Goal: Task Accomplishment & Management: Use online tool/utility

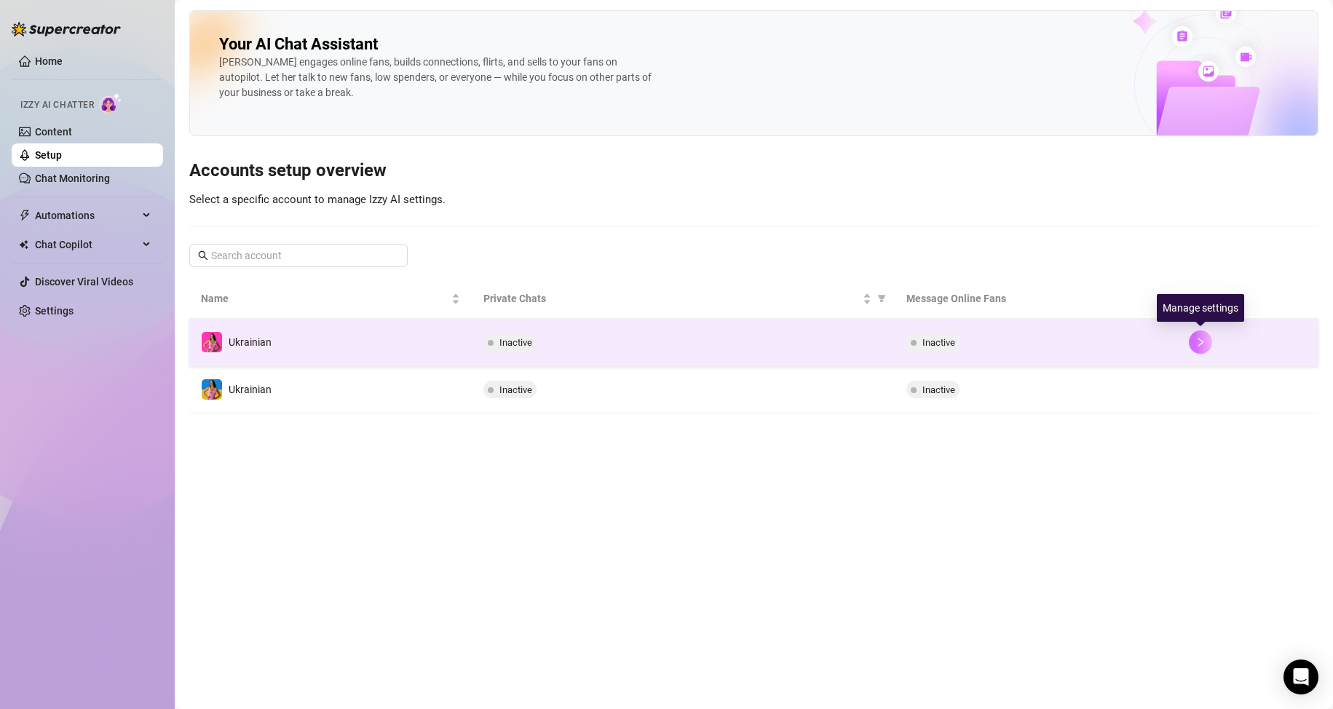
click at [1202, 348] on button "button" at bounding box center [1200, 342] width 23 height 23
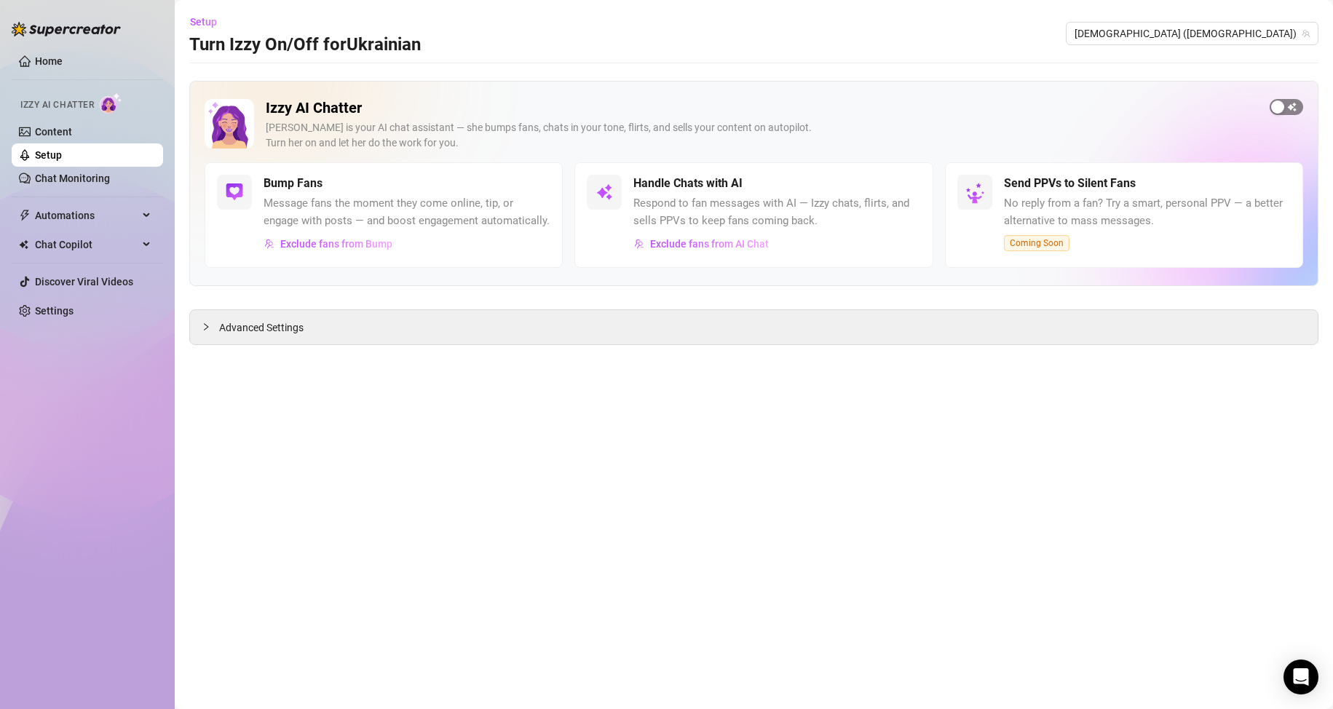
click at [1294, 109] on span "button" at bounding box center [1287, 107] width 34 height 16
click at [62, 151] on link "Setup" at bounding box center [48, 155] width 27 height 12
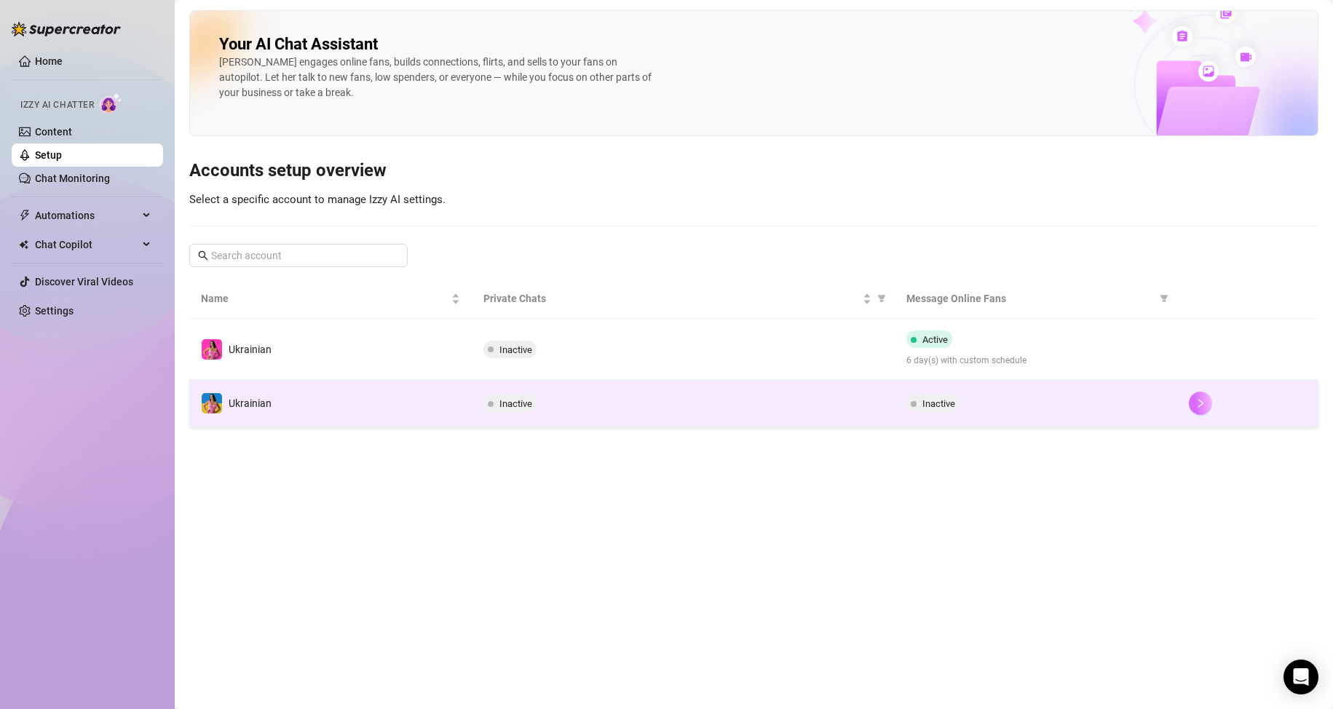
click at [1202, 409] on button "button" at bounding box center [1200, 403] width 23 height 23
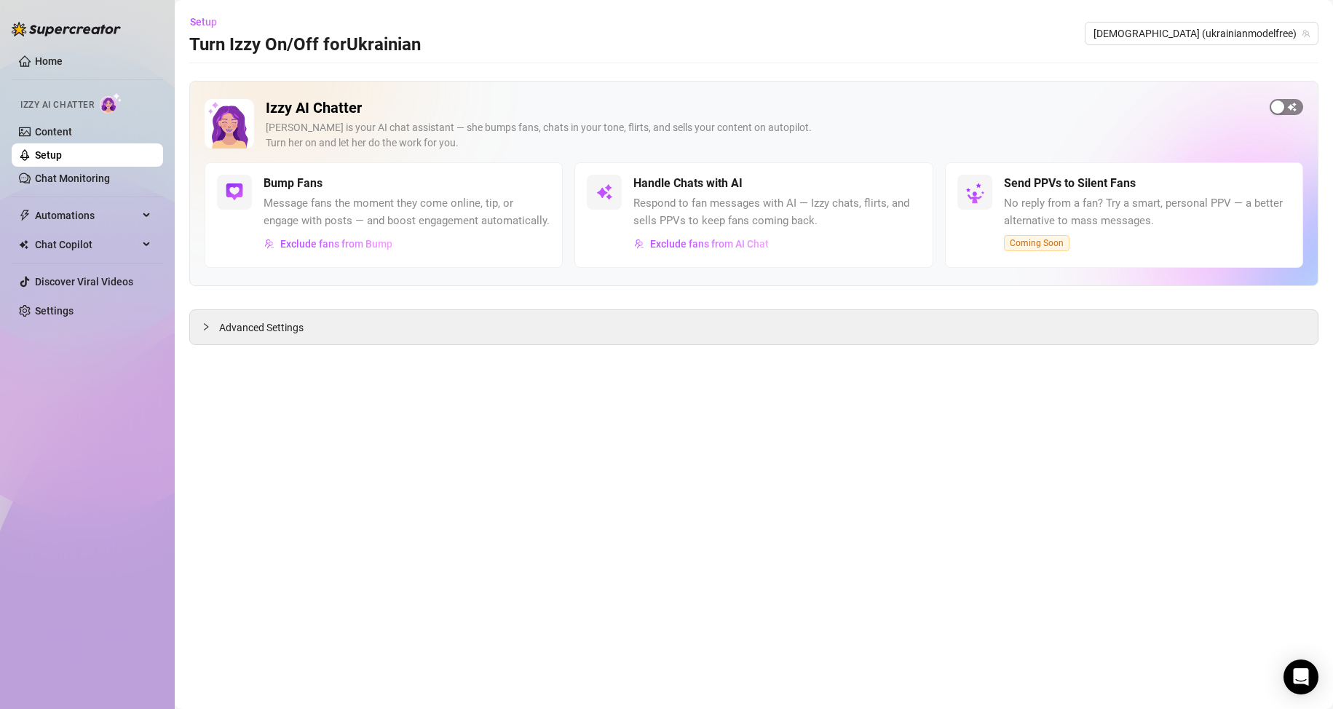
click at [1291, 112] on span "button" at bounding box center [1287, 107] width 34 height 16
